Goal: Transaction & Acquisition: Purchase product/service

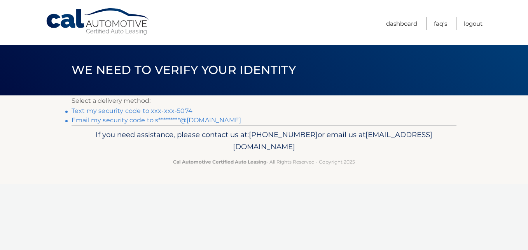
click at [132, 110] on link "Text my security code to xxx-xxx-5074" at bounding box center [132, 110] width 121 height 7
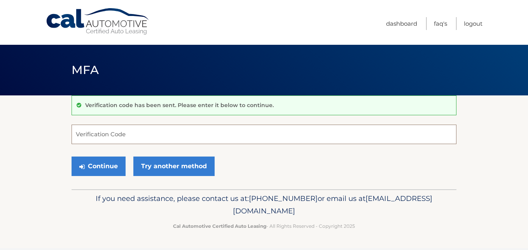
click at [80, 134] on input "Verification Code" at bounding box center [264, 133] width 385 height 19
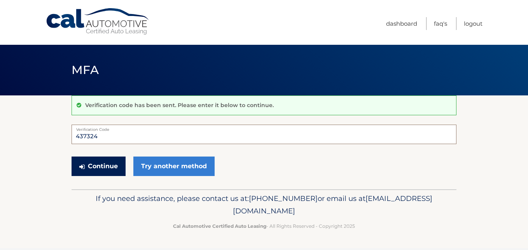
type input "437324"
click at [95, 166] on button "Continue" at bounding box center [99, 165] width 54 height 19
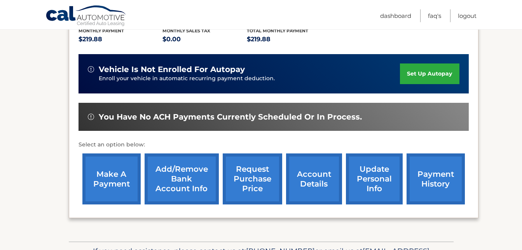
scroll to position [194, 0]
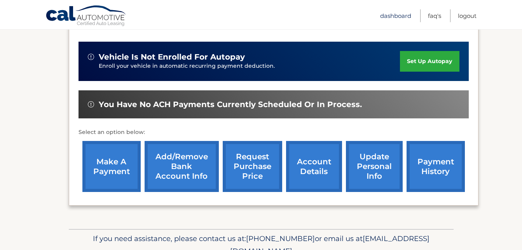
click at [398, 17] on link "Dashboard" at bounding box center [395, 15] width 31 height 13
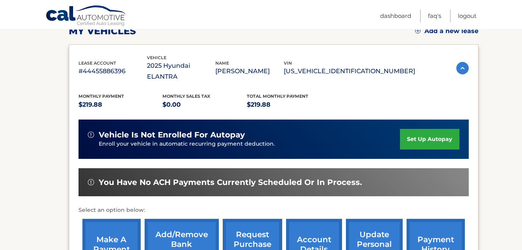
scroll to position [156, 0]
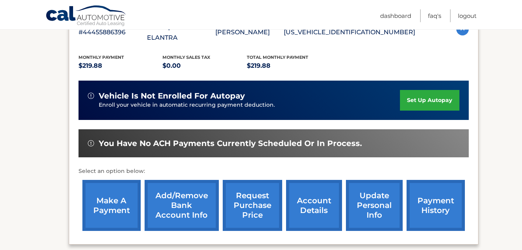
click at [110, 193] on link "make a payment" at bounding box center [111, 205] width 58 height 51
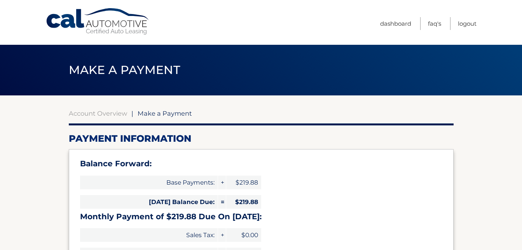
select select "ZDI1MjNlMGItNWVkNy00MzU5LThkN2QtNGVjMmVlOTFmYzU0"
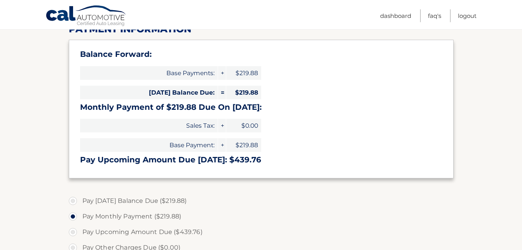
scroll to position [117, 0]
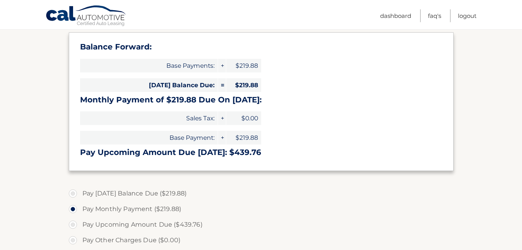
click at [75, 194] on label "Pay Today's Balance Due ($219.88)" at bounding box center [261, 194] width 385 height 16
click at [75, 194] on input "Pay Today's Balance Due ($219.88)" at bounding box center [76, 192] width 8 height 12
radio input "true"
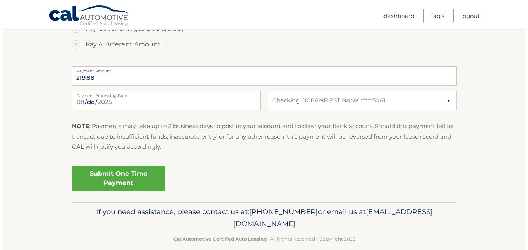
scroll to position [339, 0]
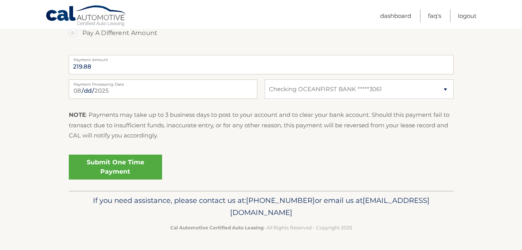
click at [125, 173] on link "Submit One Time Payment" at bounding box center [115, 166] width 93 height 25
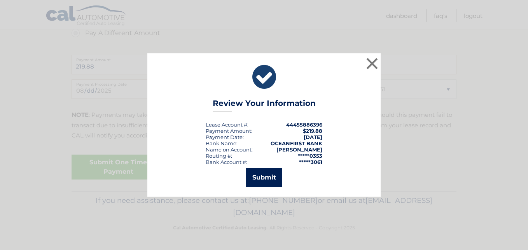
click at [266, 180] on button "Submit" at bounding box center [264, 177] width 36 height 19
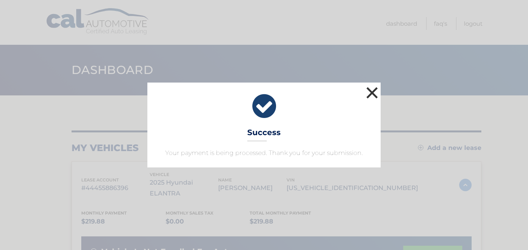
click at [373, 93] on button "×" at bounding box center [372, 93] width 16 height 16
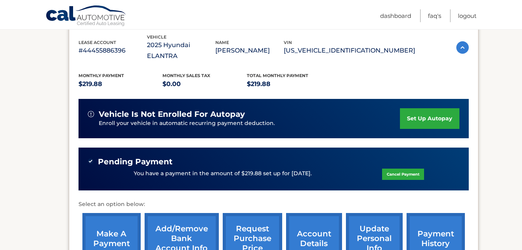
scroll to position [156, 0]
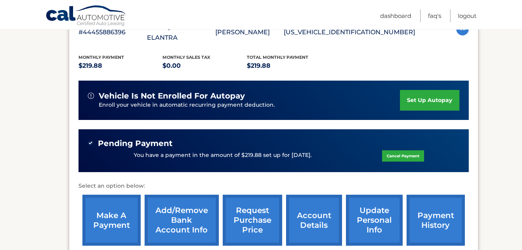
click at [426, 212] on link "payment history" at bounding box center [436, 219] width 58 height 51
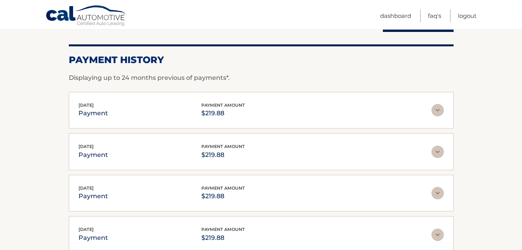
scroll to position [117, 0]
